Goal: Information Seeking & Learning: Learn about a topic

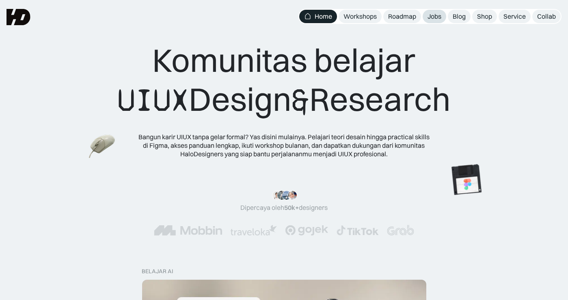
click at [435, 11] on link "Jobs" at bounding box center [435, 16] width 24 height 13
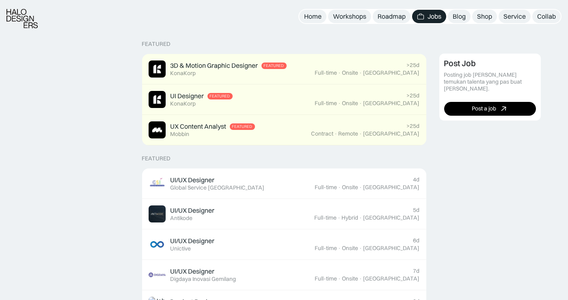
scroll to position [182, 0]
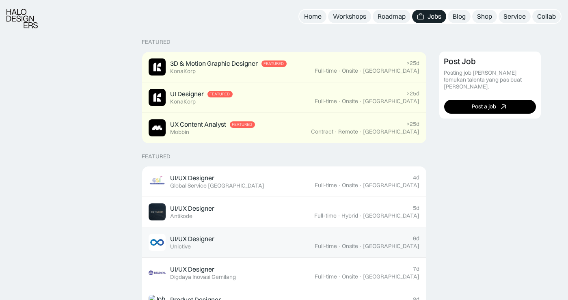
click at [409, 240] on div "6d Full-time · Onsite · [GEOGRAPHIC_DATA]" at bounding box center [367, 242] width 105 height 15
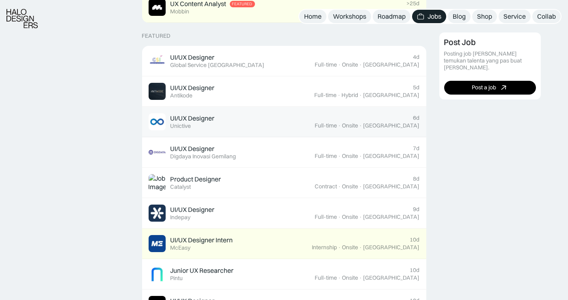
scroll to position [303, 0]
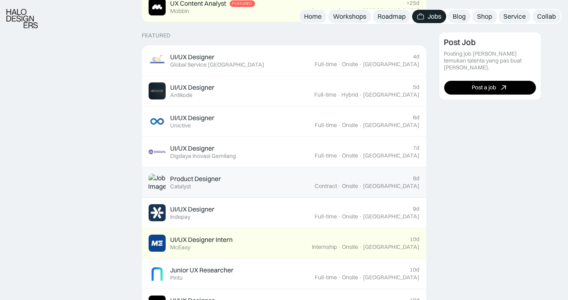
click at [400, 177] on div "8d Contract · Onsite · [GEOGRAPHIC_DATA]" at bounding box center [367, 182] width 105 height 15
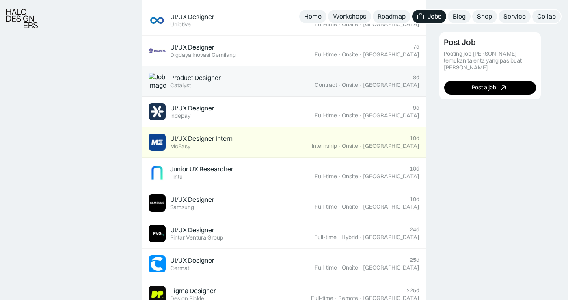
scroll to position [411, 0]
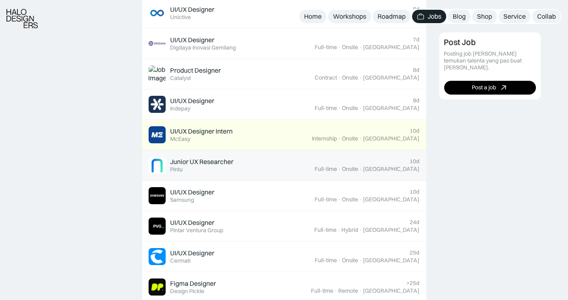
click at [411, 172] on div "[GEOGRAPHIC_DATA]" at bounding box center [392, 169] width 56 height 7
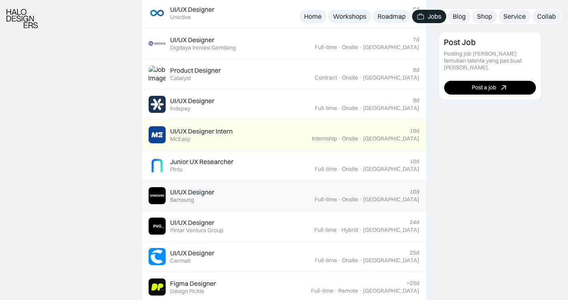
click at [363, 200] on div "·" at bounding box center [360, 199] width 3 height 7
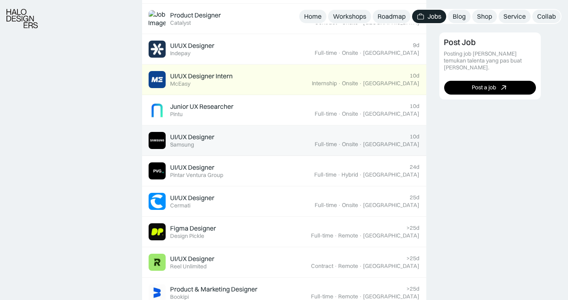
scroll to position [468, 0]
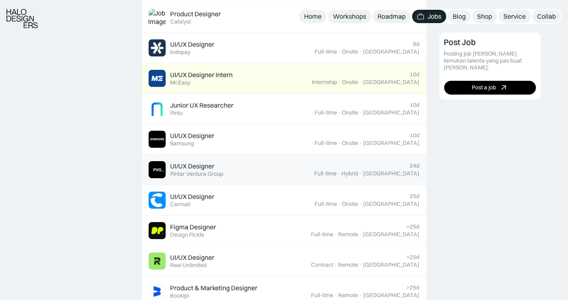
click at [353, 165] on div "24d Full-time · Hybrid · Jakarta" at bounding box center [367, 169] width 105 height 15
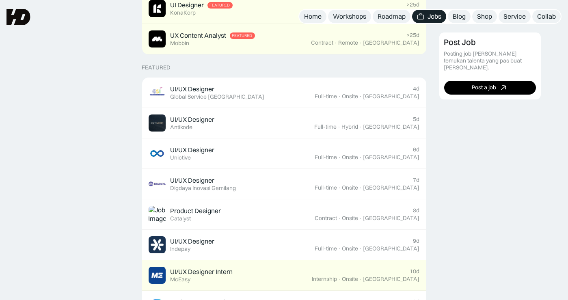
scroll to position [262, 0]
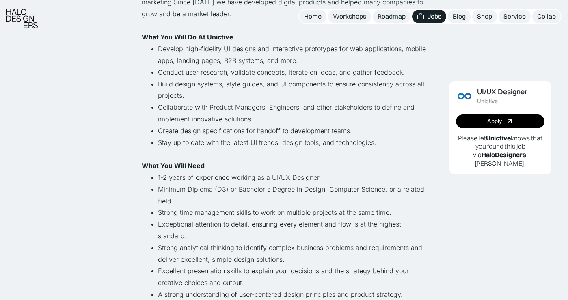
scroll to position [129, 0]
click at [520, 120] on link "Apply" at bounding box center [500, 122] width 89 height 14
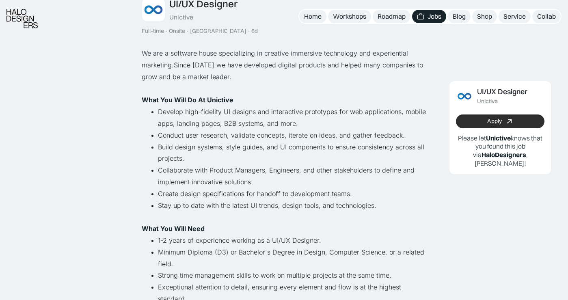
scroll to position [0, 0]
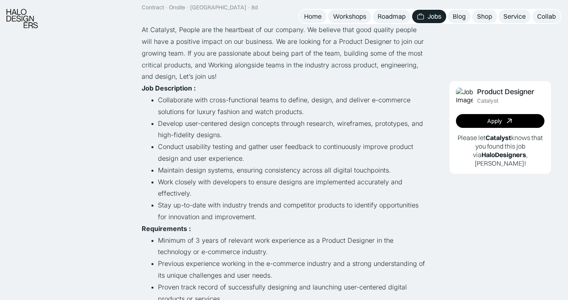
scroll to position [92, 0]
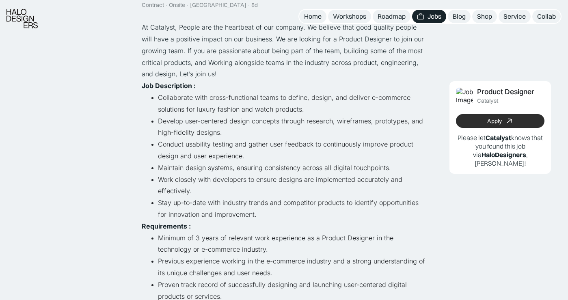
click at [496, 125] on div "Apply" at bounding box center [494, 121] width 15 height 7
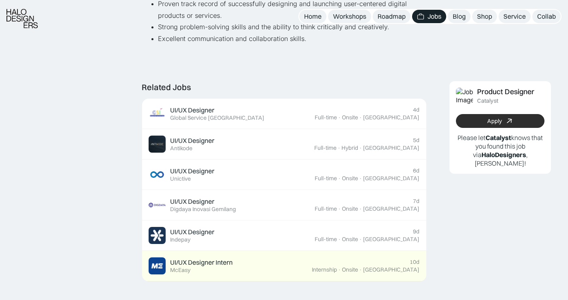
scroll to position [373, 0]
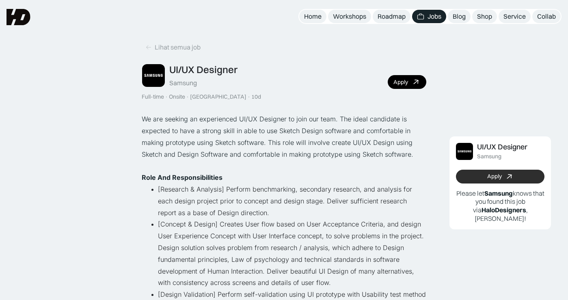
click at [508, 182] on icon at bounding box center [510, 177] width 12 height 12
